Goal: Information Seeking & Learning: Learn about a topic

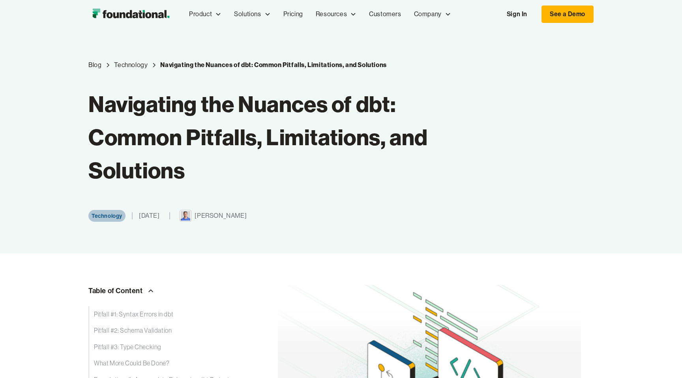
scroll to position [390, 0]
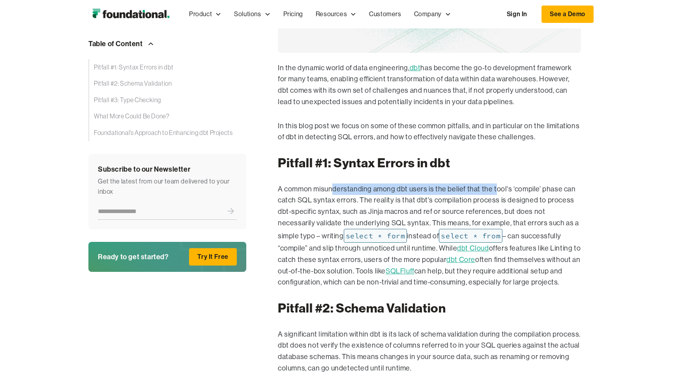
drag, startPoint x: 368, startPoint y: 187, endPoint x: 506, endPoint y: 184, distance: 138.2
click at [499, 185] on p "A common misunderstanding among dbt users is the belief that the tool's ‘compil…" at bounding box center [429, 236] width 303 height 105
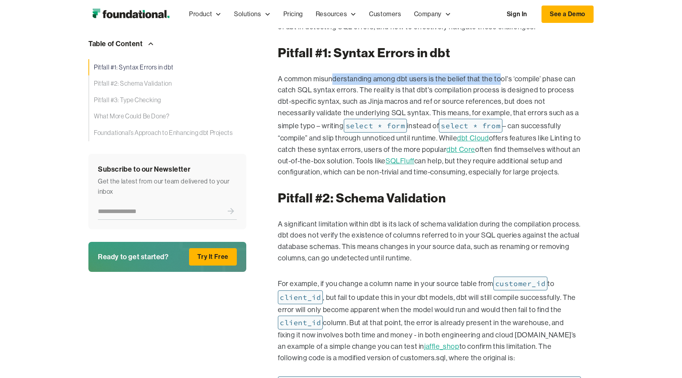
scroll to position [503, 0]
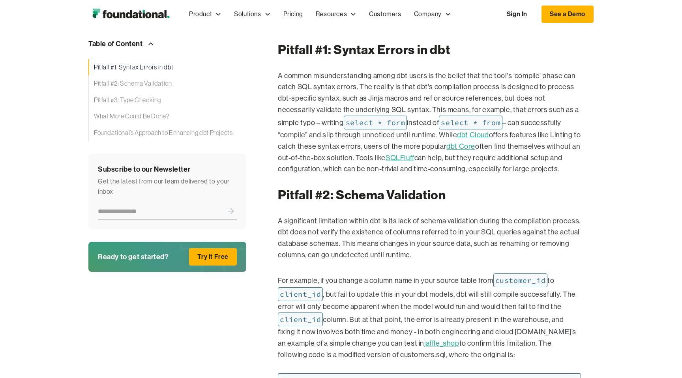
drag, startPoint x: 371, startPoint y: 85, endPoint x: 520, endPoint y: 90, distance: 148.9
click at [519, 90] on p "A common misunderstanding among dbt users is the belief that the tool's ‘compil…" at bounding box center [429, 122] width 303 height 105
drag, startPoint x: 512, startPoint y: 85, endPoint x: 391, endPoint y: 85, distance: 121.2
click at [392, 83] on p "A common misunderstanding among dbt users is the belief that the tool's ‘compil…" at bounding box center [429, 122] width 303 height 105
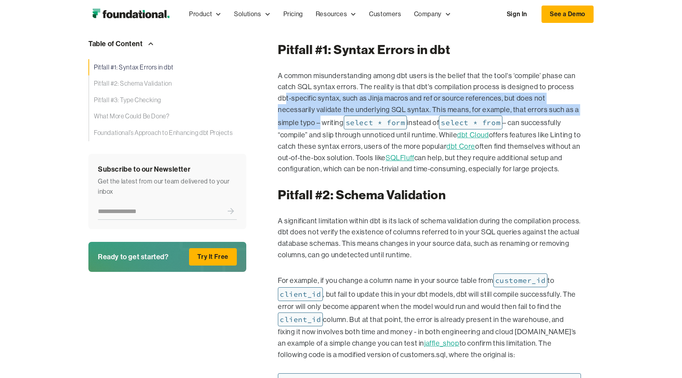
drag, startPoint x: 290, startPoint y: 100, endPoint x: 570, endPoint y: 107, distance: 280.8
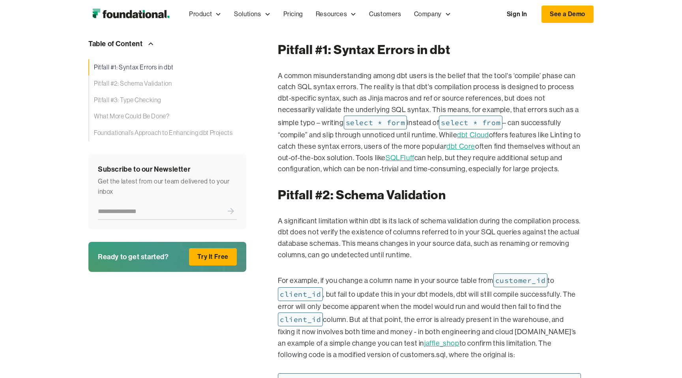
drag, startPoint x: 343, startPoint y: 105, endPoint x: 333, endPoint y: 107, distance: 9.9
click at [343, 105] on p "A common misunderstanding among dbt users is the belief that the tool's ‘compil…" at bounding box center [429, 122] width 303 height 105
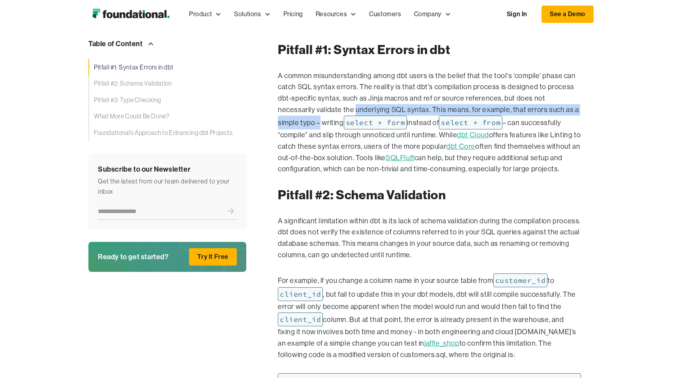
drag, startPoint x: 321, startPoint y: 110, endPoint x: 579, endPoint y: 108, distance: 257.8
click at [579, 108] on p "A common misunderstanding among dbt users is the belief that the tool's ‘compil…" at bounding box center [429, 122] width 303 height 105
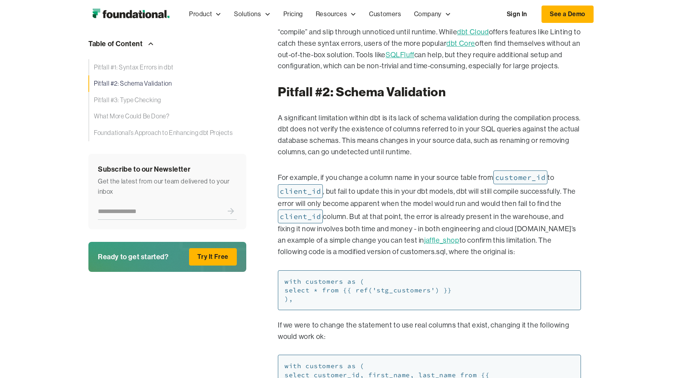
scroll to position [630, 0]
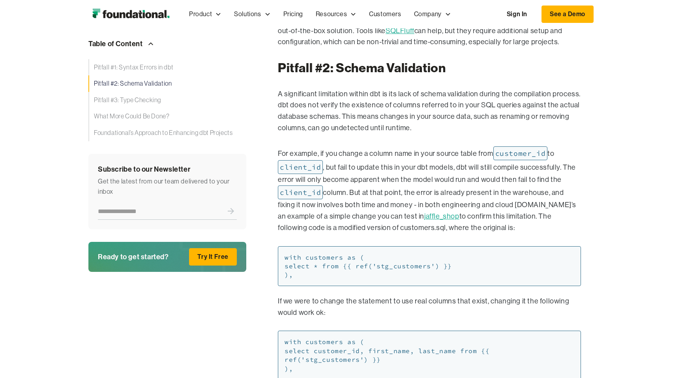
drag, startPoint x: 419, startPoint y: 159, endPoint x: 413, endPoint y: 158, distance: 6.0
click at [419, 159] on p "For example, if you change a column name in your source table from customer_id …" at bounding box center [429, 189] width 303 height 87
click at [395, 154] on p "For example, if you change a column name in your source table from customer_id …" at bounding box center [429, 188] width 303 height 87
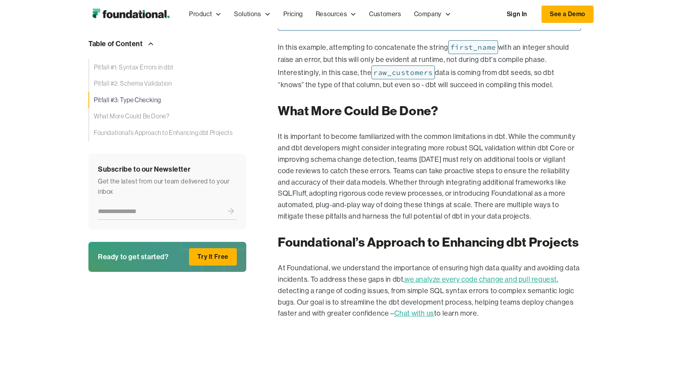
scroll to position [1450, 0]
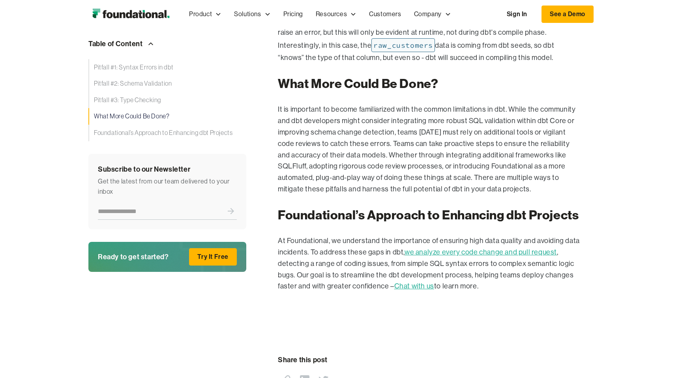
click at [405, 165] on p "It is important to become familiarized with the common limitations in dbt. Whil…" at bounding box center [429, 149] width 303 height 91
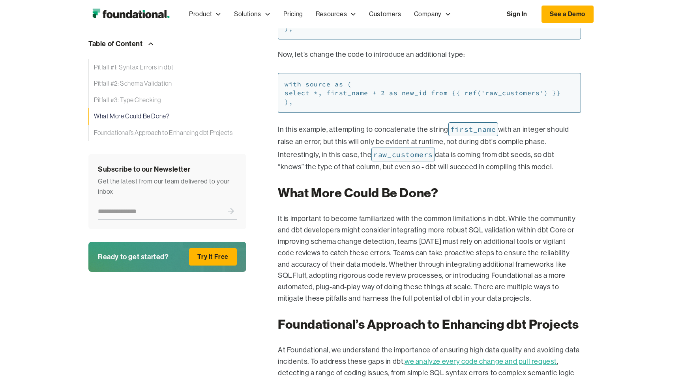
scroll to position [1340, 0]
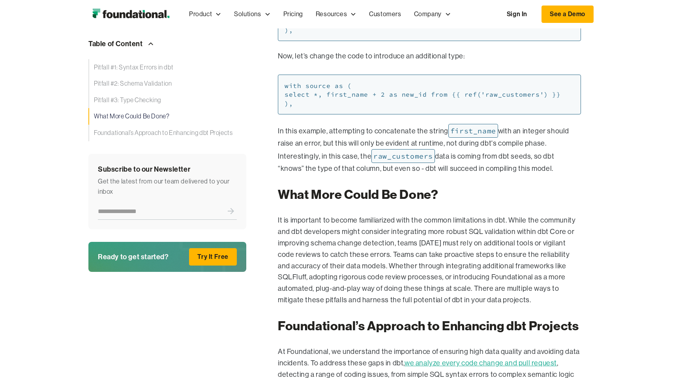
click at [488, 199] on h2 "What More Could Be Done?" at bounding box center [429, 194] width 303 height 15
drag, startPoint x: 461, startPoint y: 232, endPoint x: 454, endPoint y: 231, distance: 6.4
click at [461, 232] on p "It is important to become familiarized with the common limitations in dbt. Whil…" at bounding box center [429, 260] width 303 height 91
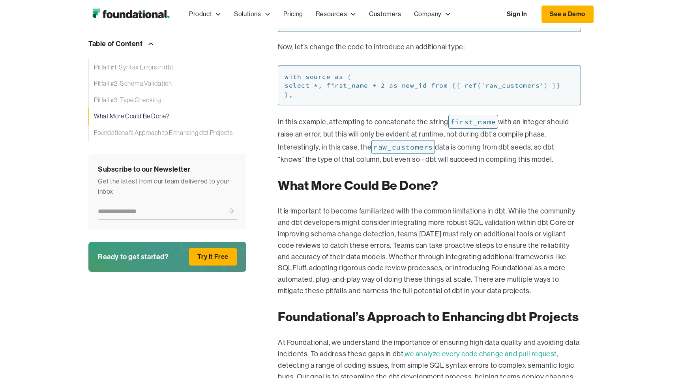
scroll to position [1351, 0]
